Goal: Information Seeking & Learning: Learn about a topic

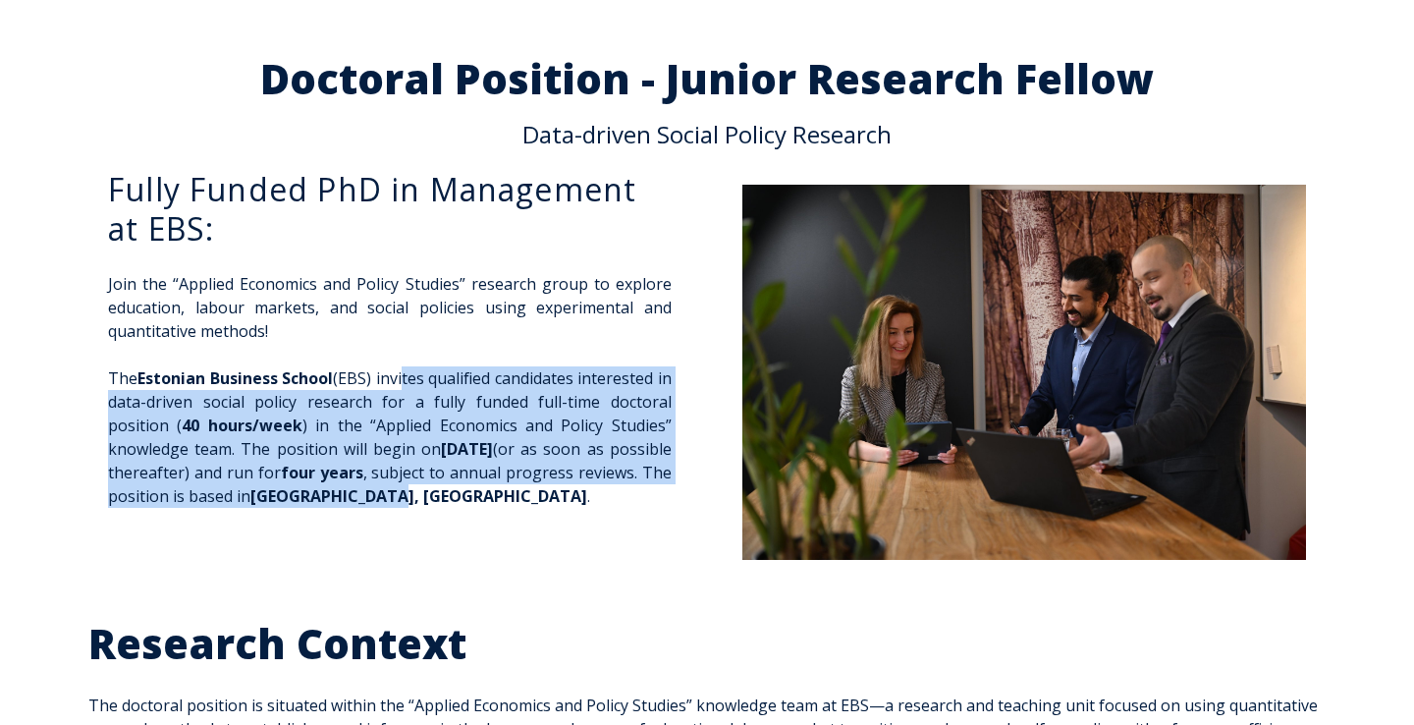
click at [467, 502] on p "The Estonian Business School (EBS) invites qualified candidates interested in d…" at bounding box center [390, 436] width 564 height 141
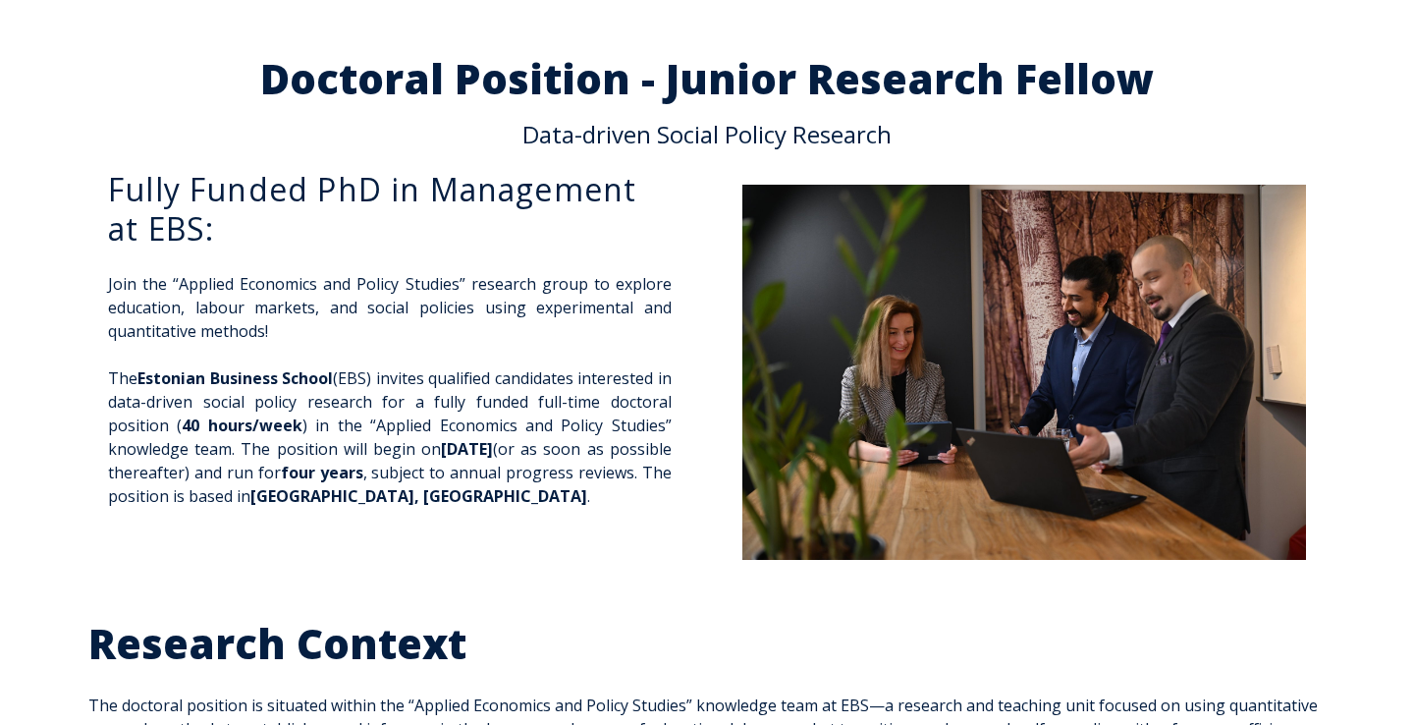
click at [456, 542] on p at bounding box center [390, 543] width 564 height 24
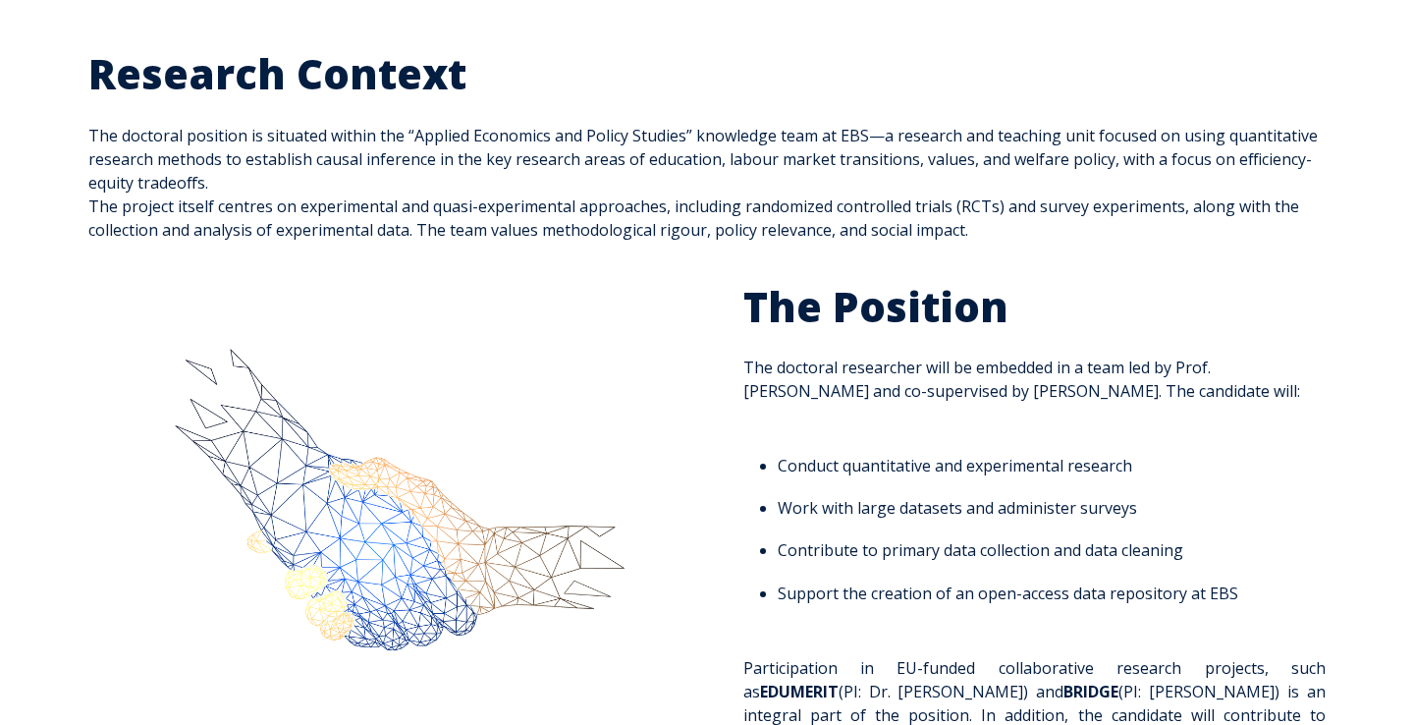
scroll to position [608, 0]
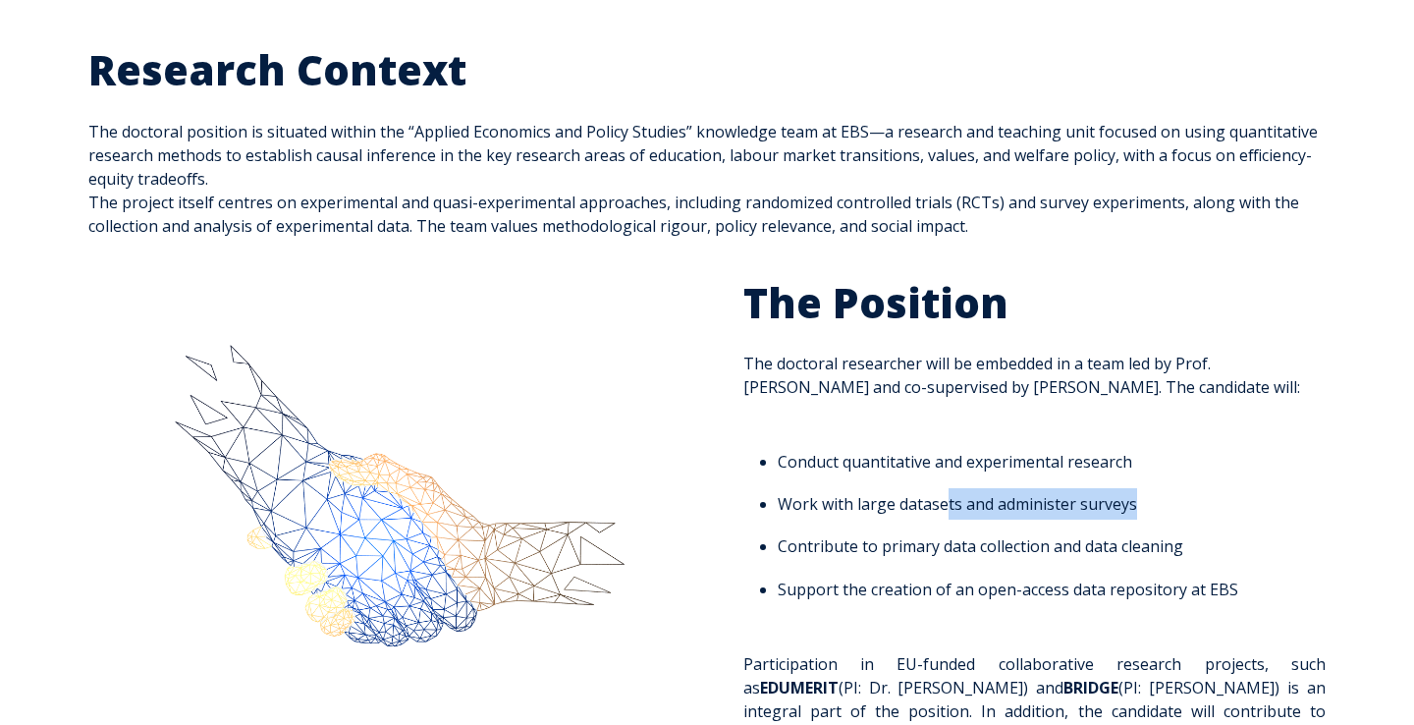
drag, startPoint x: 943, startPoint y: 507, endPoint x: 1129, endPoint y: 510, distance: 186.6
click at [1129, 510] on li "Work with large datasets and administer surveys" at bounding box center [1046, 503] width 537 height 31
drag, startPoint x: 931, startPoint y: 544, endPoint x: 1171, endPoint y: 552, distance: 240.7
click at [1172, 552] on li "Contribute to primary data collection and data cleaning" at bounding box center [1046, 545] width 537 height 31
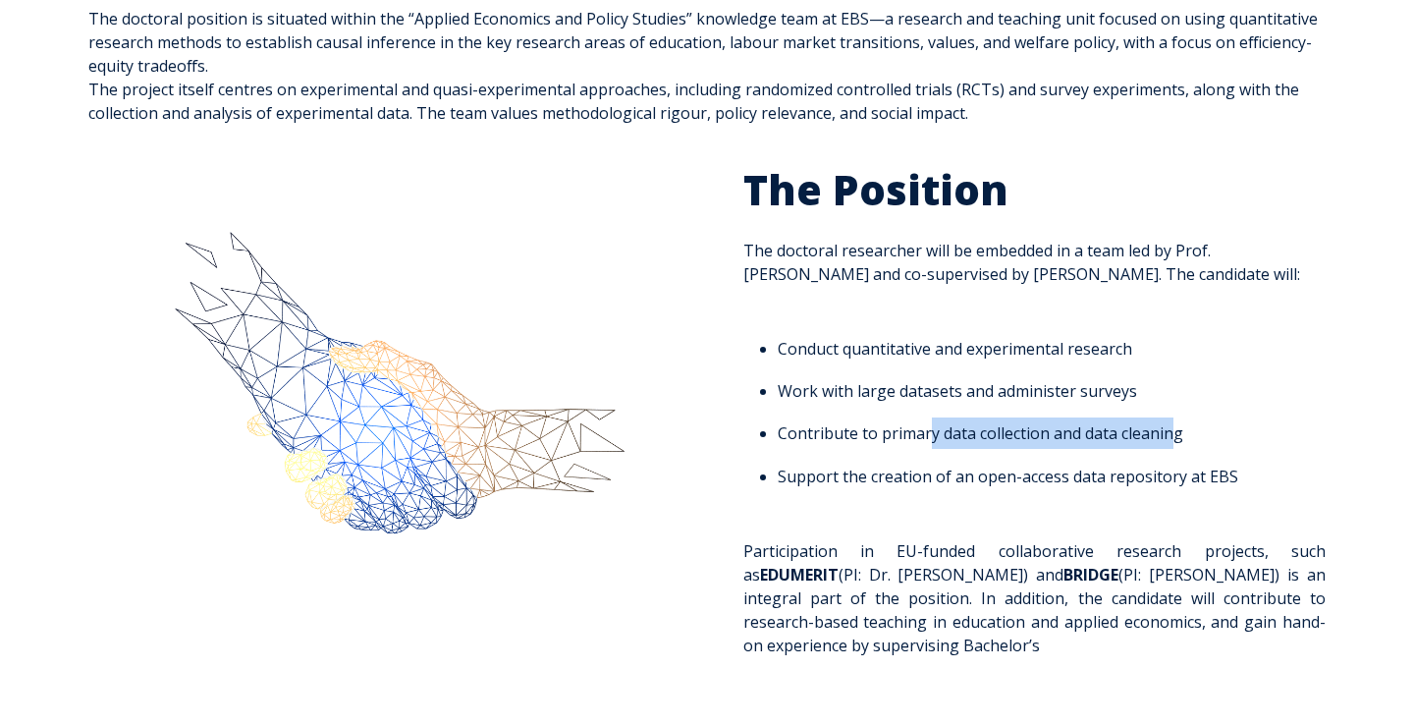
scroll to position [728, 0]
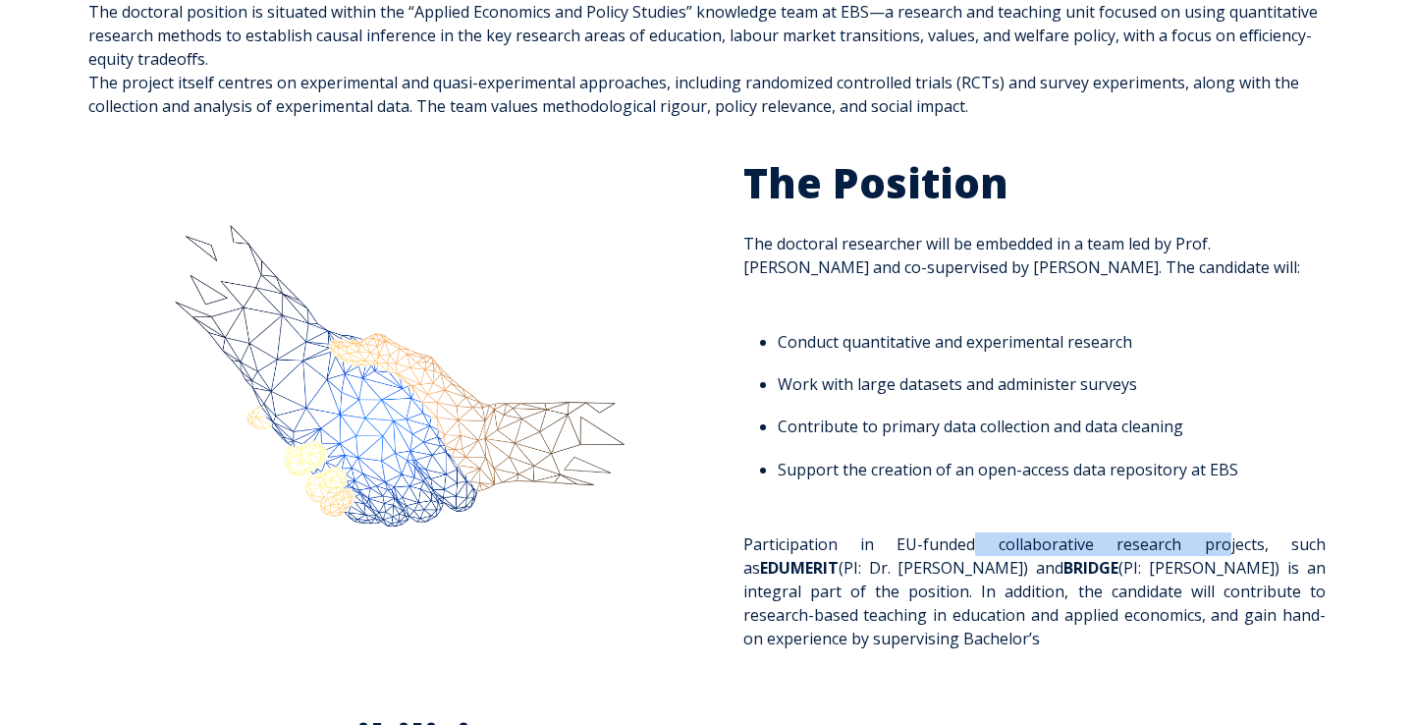
drag, startPoint x: 938, startPoint y: 545, endPoint x: 1142, endPoint y: 549, distance: 204.3
click at [1142, 549] on p "Participation in EU-funded collaborative research projects, such as EDUMERIT (P…" at bounding box center [1034, 579] width 582 height 141
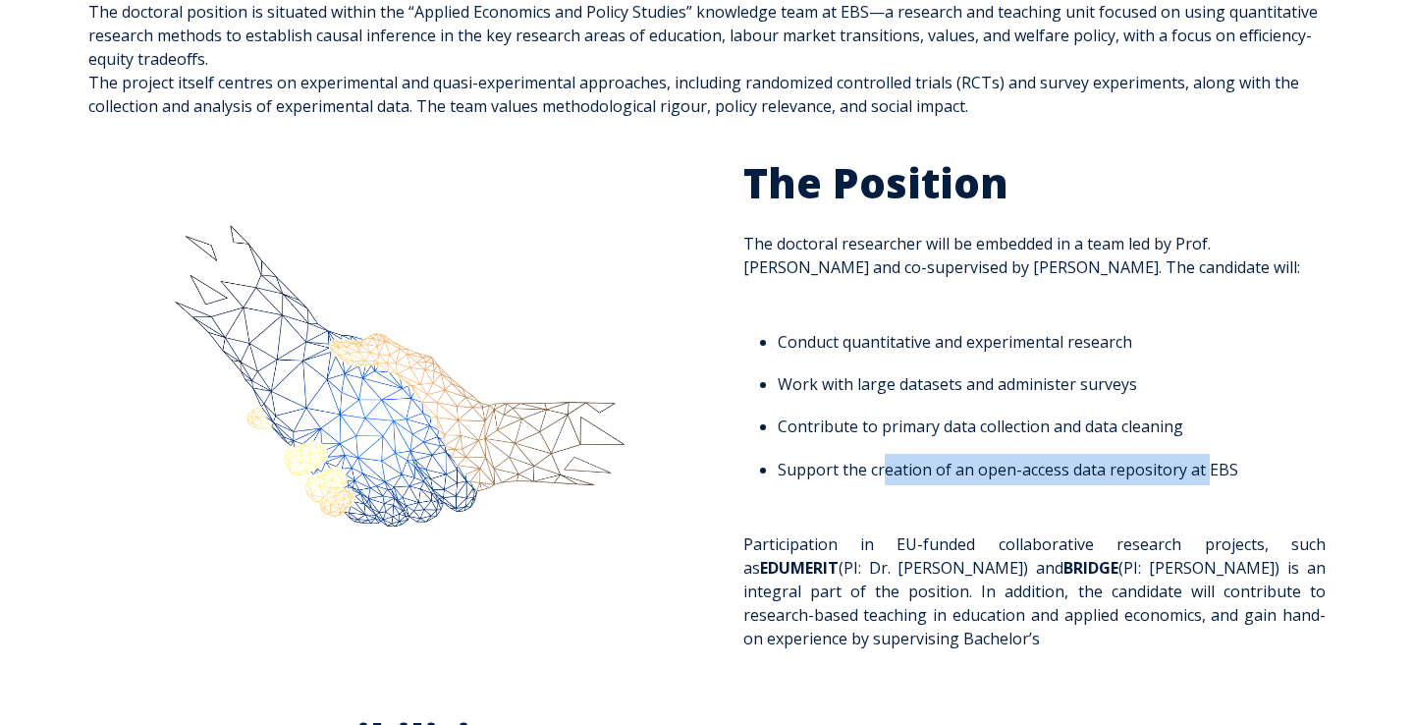
drag, startPoint x: 881, startPoint y: 470, endPoint x: 1204, endPoint y: 467, distance: 323.0
click at [1204, 467] on li "Support the creation of an open-access data repository at EBS" at bounding box center [1046, 469] width 537 height 31
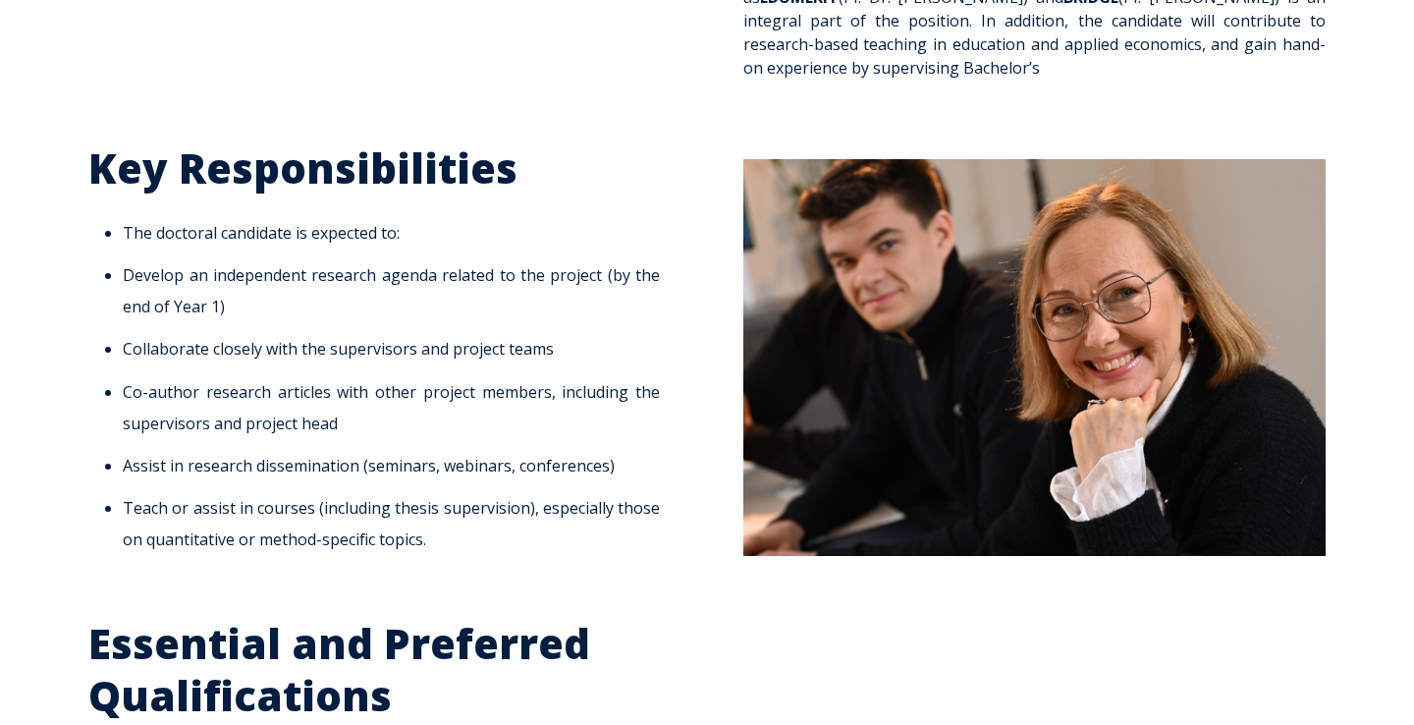
scroll to position [1317, 0]
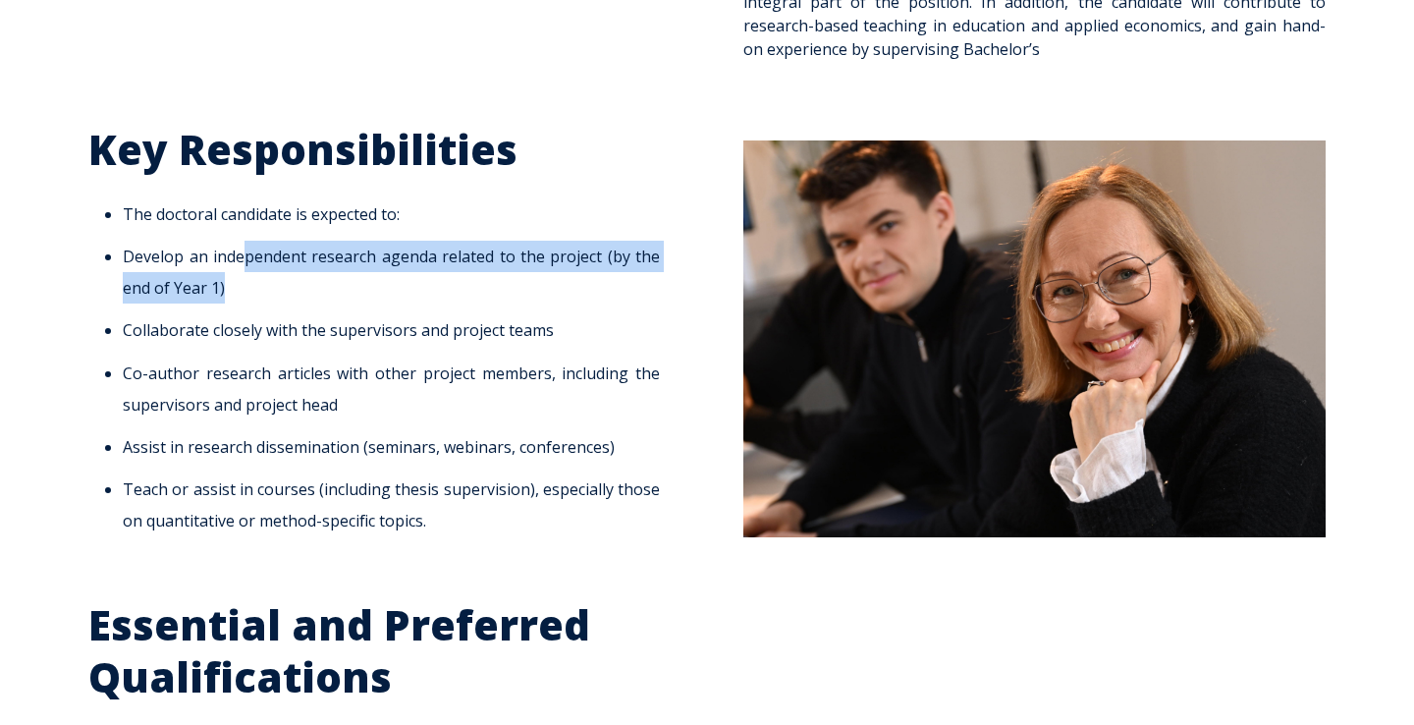
drag, startPoint x: 243, startPoint y: 259, endPoint x: 255, endPoint y: 285, distance: 28.5
click at [255, 285] on li "Develop an independent research agenda related to the project (by the end of Ye…" at bounding box center [391, 272] width 537 height 63
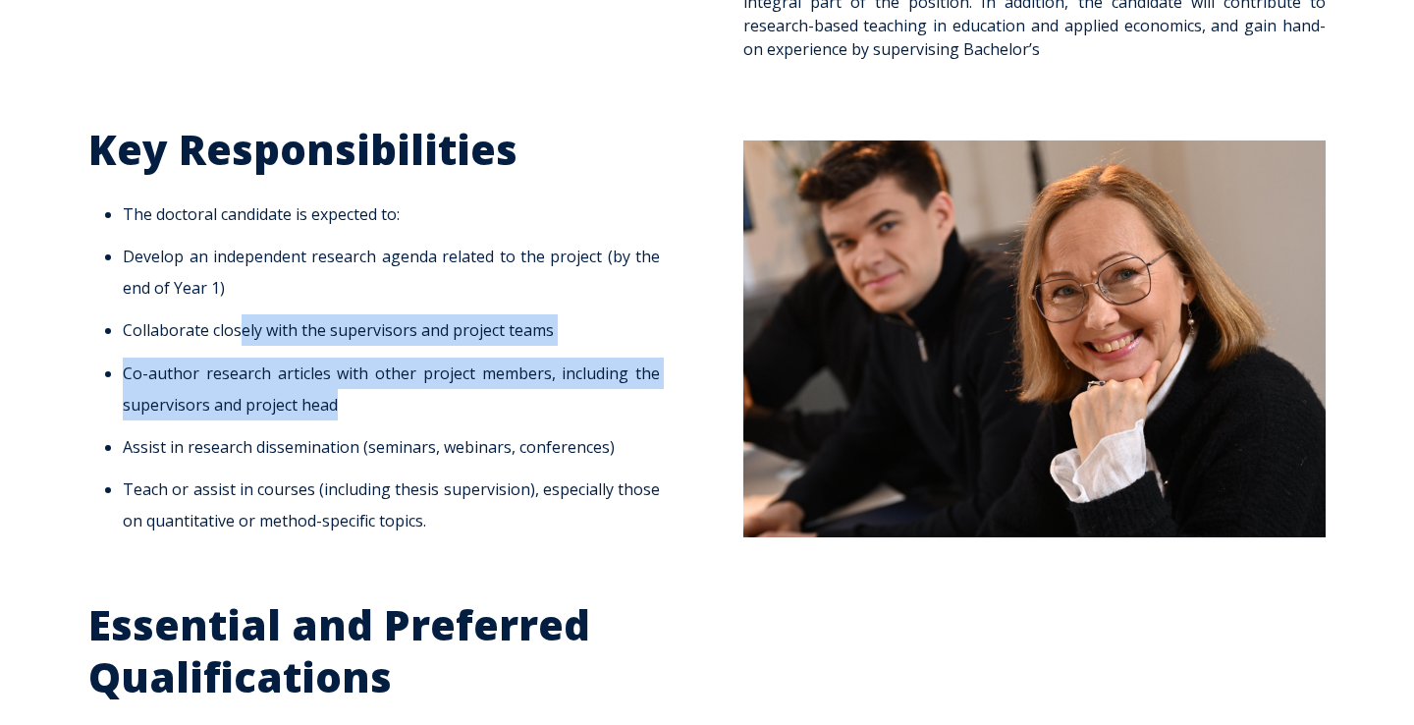
drag, startPoint x: 237, startPoint y: 336, endPoint x: 369, endPoint y: 403, distance: 148.4
click at [369, 403] on ul "The doctoral candidate is expected to: Develop an independent research agenda r…" at bounding box center [379, 367] width 582 height 338
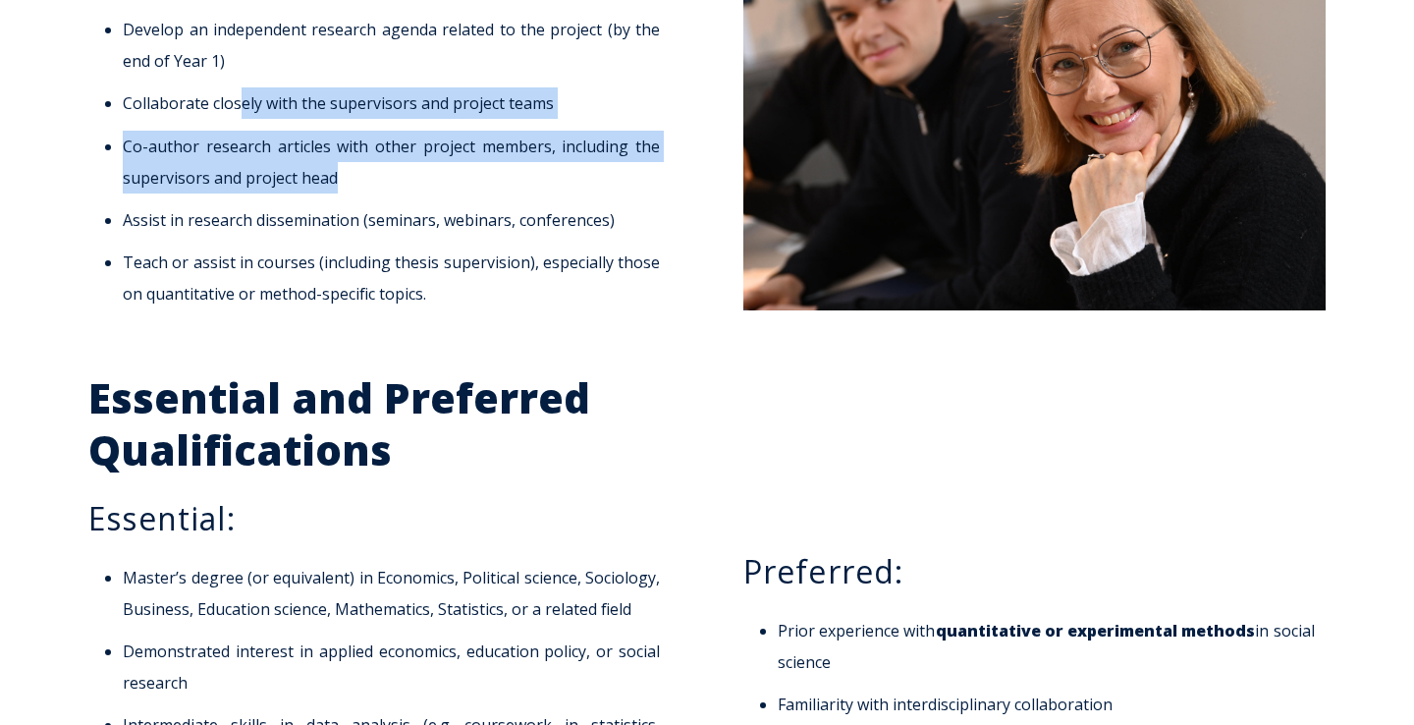
scroll to position [1645, 0]
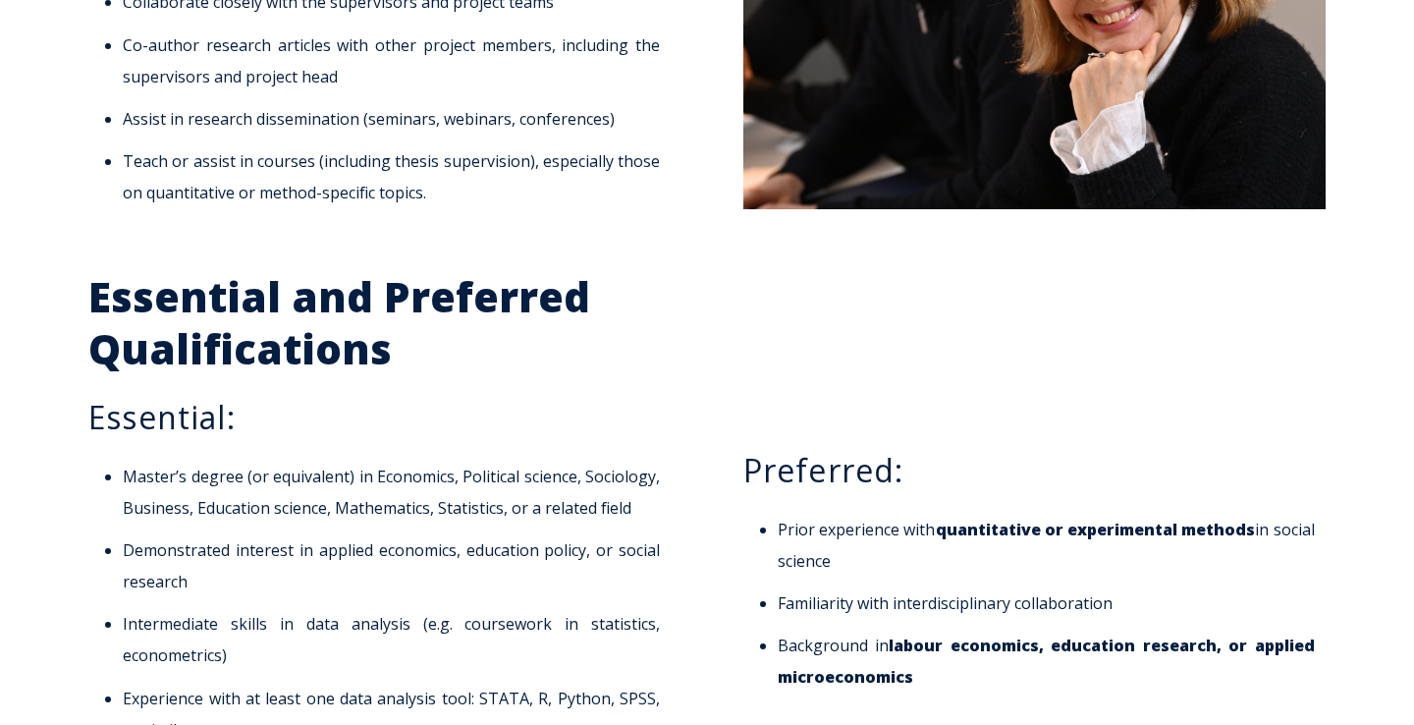
click at [347, 546] on li "Demonstrated interest in applied economics, education policy, or social research" at bounding box center [391, 565] width 537 height 63
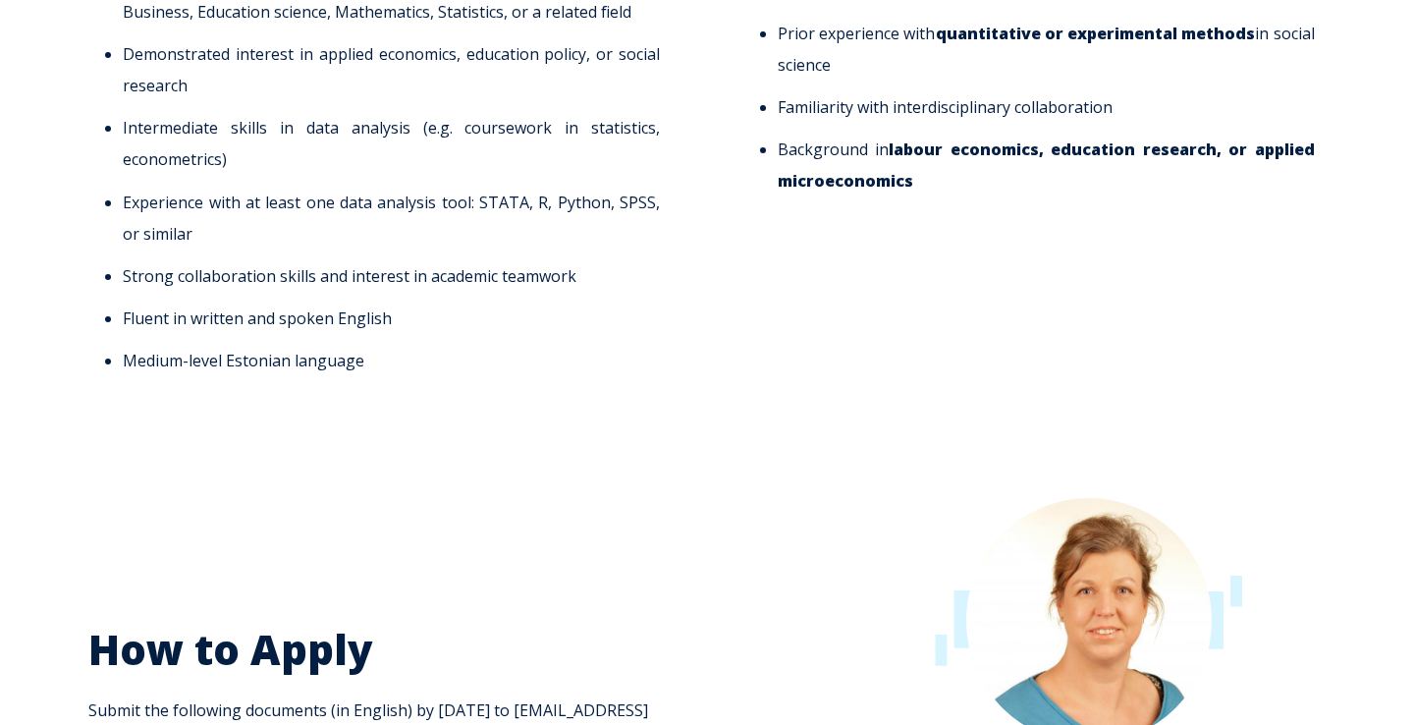
scroll to position [2624, 0]
